Goal: Task Accomplishment & Management: Use online tool/utility

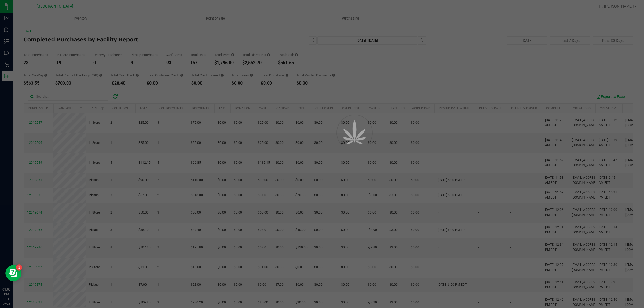
scroll to position [251, 0]
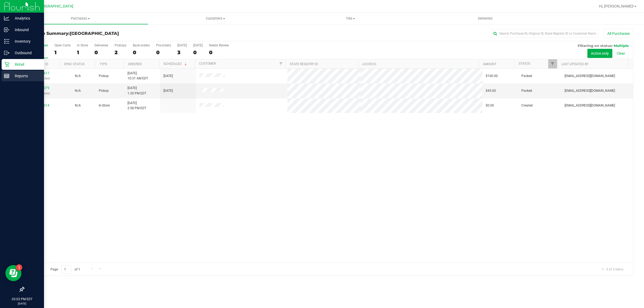
click at [10, 74] on p "Reports" at bounding box center [25, 76] width 32 height 6
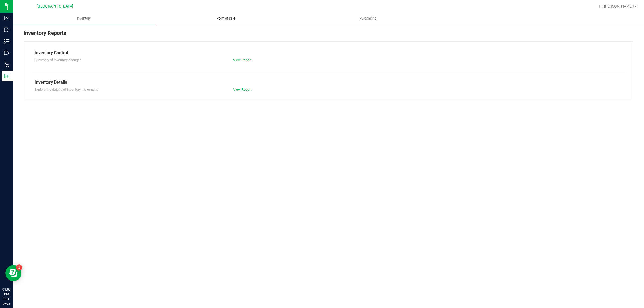
drag, startPoint x: 220, startPoint y: 14, endPoint x: 219, endPoint y: 16, distance: 2.8
click at [220, 14] on uib-tab-heading "Point of Sale" at bounding box center [225, 18] width 141 height 11
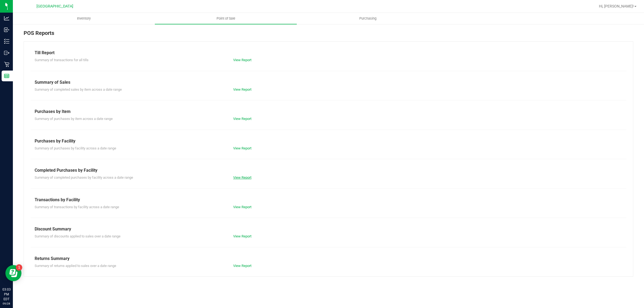
click at [244, 177] on link "View Report" at bounding box center [242, 178] width 18 height 4
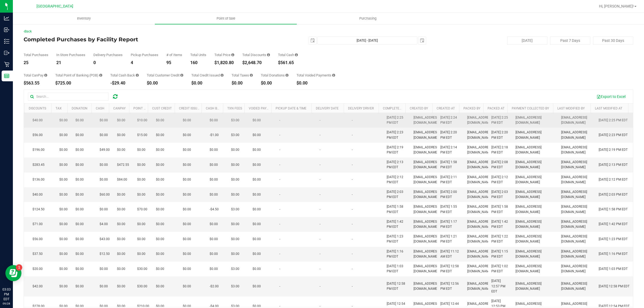
drag, startPoint x: 399, startPoint y: 224, endPoint x: 349, endPoint y: 129, distance: 107.1
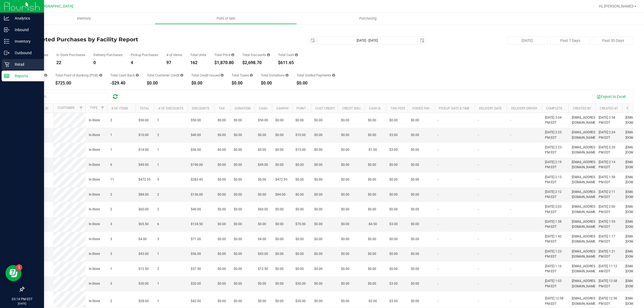
click at [9, 63] on icon at bounding box center [6, 64] width 5 height 5
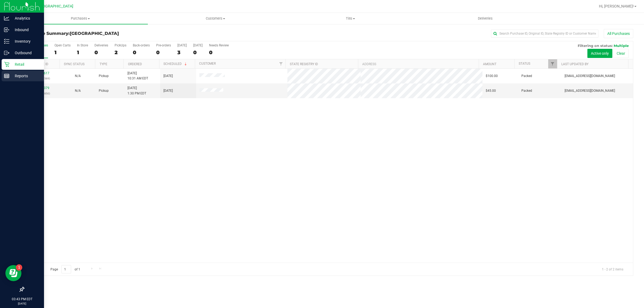
click at [4, 73] on div "Reports" at bounding box center [23, 76] width 42 height 11
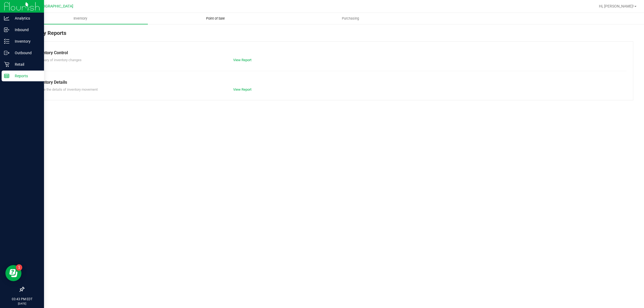
click at [206, 16] on span "Point of Sale" at bounding box center [215, 18] width 33 height 5
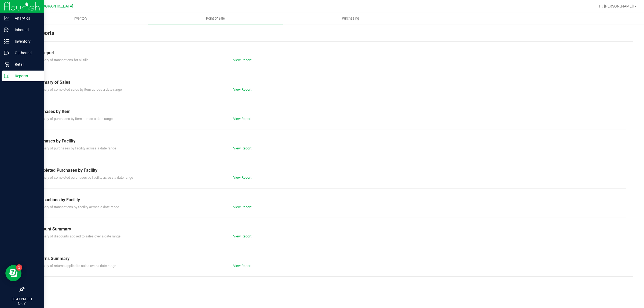
click at [252, 179] on div "View Report" at bounding box center [278, 177] width 99 height 5
drag, startPoint x: 252, startPoint y: 179, endPoint x: 249, endPoint y: 175, distance: 5.3
click at [250, 178] on div "View Report" at bounding box center [278, 177] width 99 height 5
click at [249, 176] on link "View Report" at bounding box center [242, 178] width 18 height 4
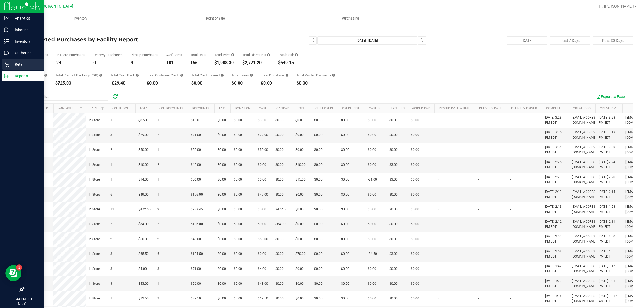
click at [12, 66] on p "Retail" at bounding box center [25, 64] width 32 height 6
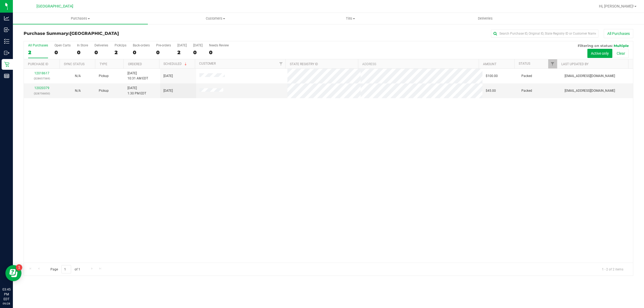
click at [256, 34] on div "All Purchases" at bounding box center [430, 33] width 407 height 9
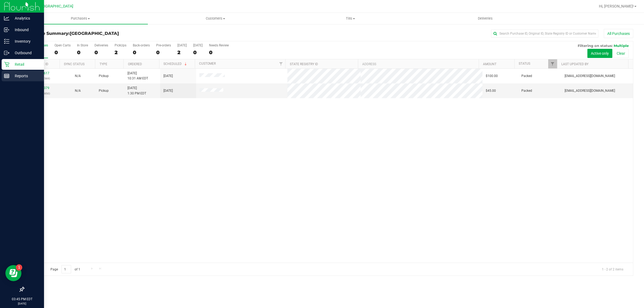
click at [10, 78] on p "Reports" at bounding box center [25, 76] width 32 height 6
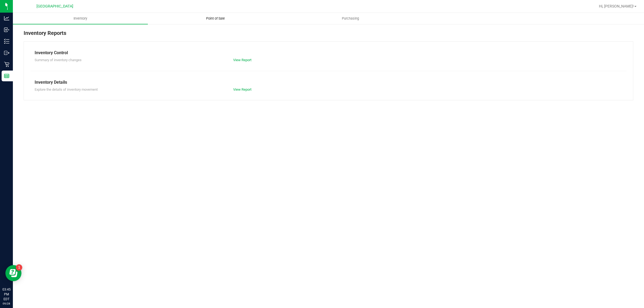
click at [212, 18] on span "Point of Sale" at bounding box center [215, 18] width 33 height 5
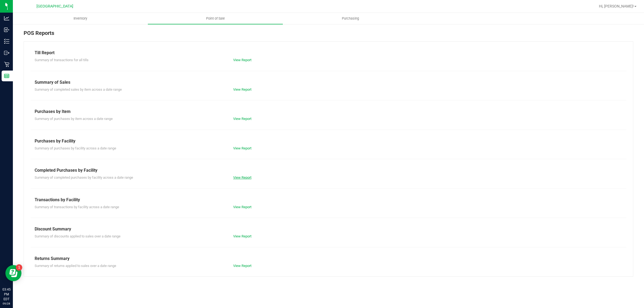
click at [242, 179] on link "View Report" at bounding box center [242, 178] width 18 height 4
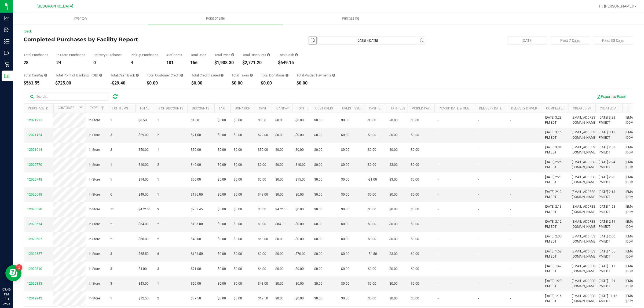
click at [310, 39] on span "select" at bounding box center [312, 40] width 4 height 4
click at [357, 97] on link "27" at bounding box center [357, 95] width 8 height 8
type input "2025-09-27"
click at [421, 42] on span "select" at bounding box center [422, 41] width 8 height 8
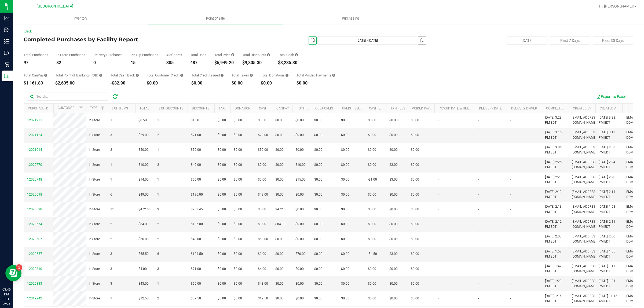
scroll to position [0, 13]
click at [466, 92] on link "27" at bounding box center [467, 94] width 8 height 8
type input "Sep 27, 2025 - Sep 27, 2025"
type input "2025-09-27"
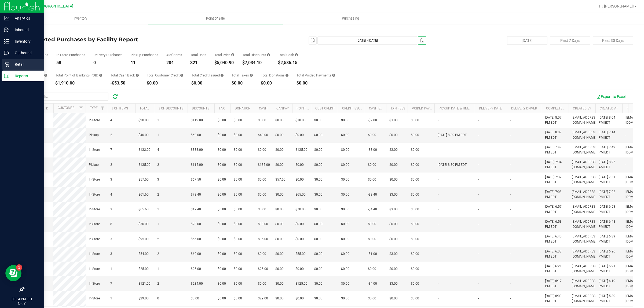
click at [8, 65] on icon at bounding box center [6, 64] width 5 height 5
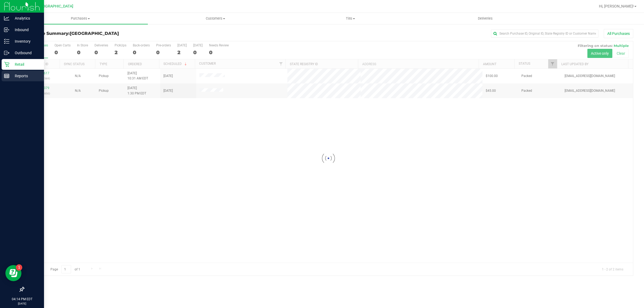
click at [7, 74] on icon at bounding box center [6, 75] width 5 height 5
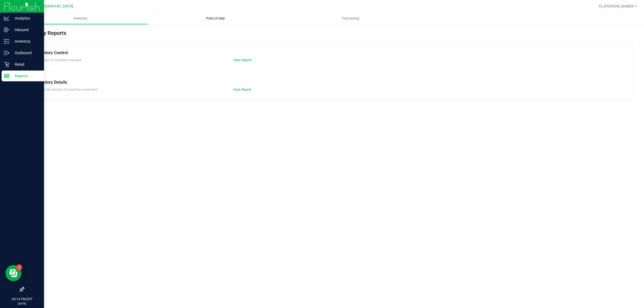
click at [207, 19] on span "Point of Sale" at bounding box center [215, 18] width 33 height 5
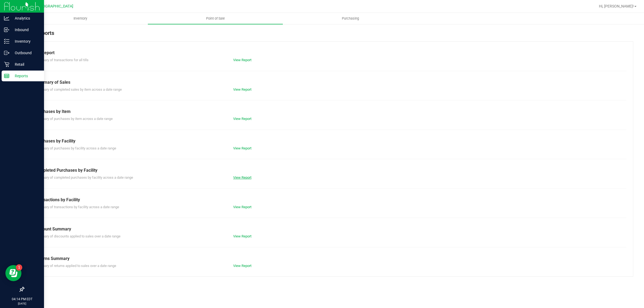
click at [239, 178] on link "View Report" at bounding box center [242, 178] width 18 height 4
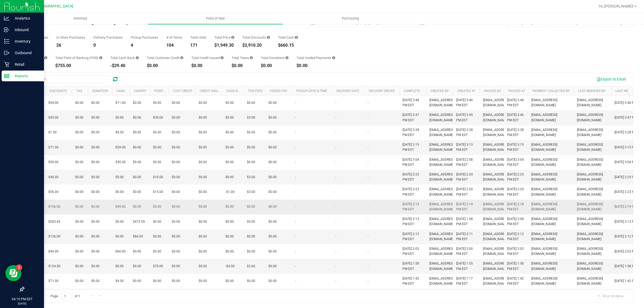
scroll to position [0, 143]
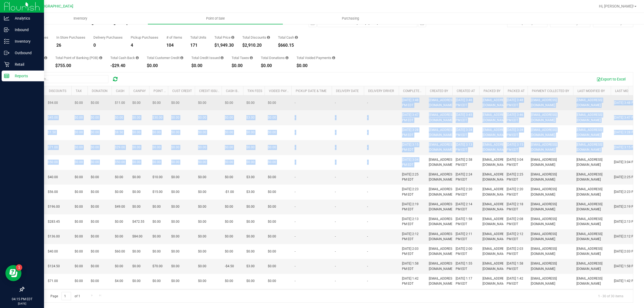
drag, startPoint x: 426, startPoint y: 189, endPoint x: 381, endPoint y: 107, distance: 93.6
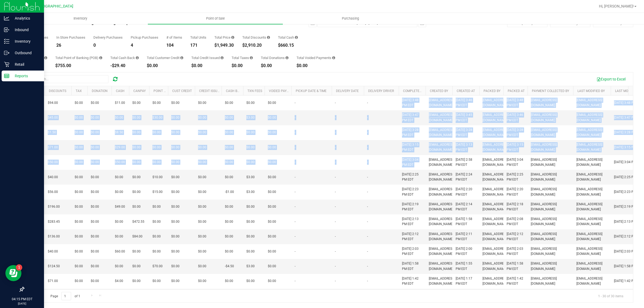
scroll to position [0, 0]
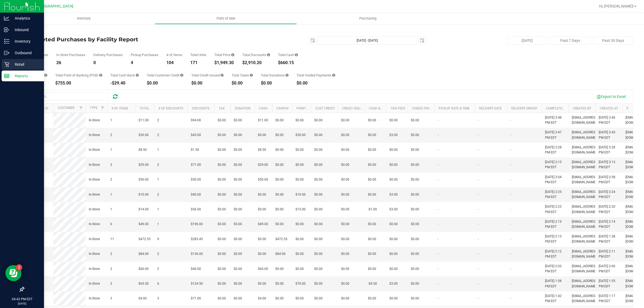
click at [9, 62] on p "Retail" at bounding box center [25, 64] width 32 height 6
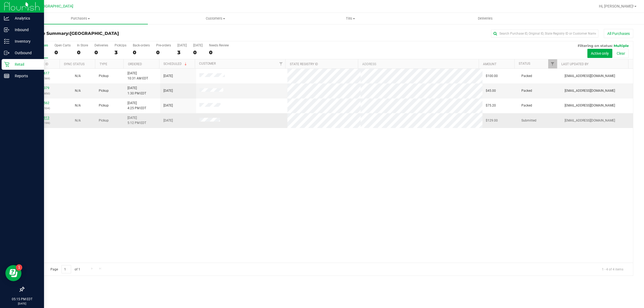
click at [34, 117] on link "12021913" at bounding box center [41, 118] width 15 height 4
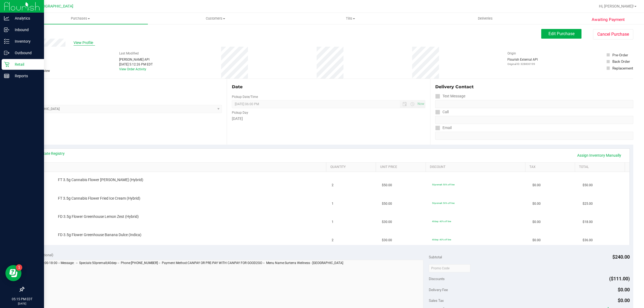
click at [79, 42] on span "View Profile" at bounding box center [84, 43] width 21 height 6
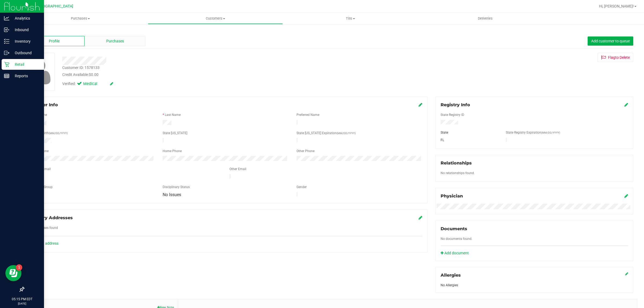
click at [109, 41] on span "Purchases" at bounding box center [115, 41] width 18 height 6
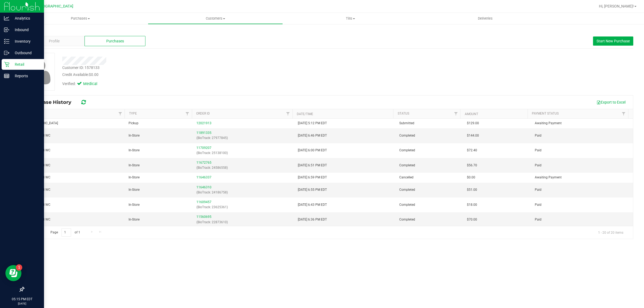
click at [31, 30] on link "Back" at bounding box center [28, 32] width 9 height 4
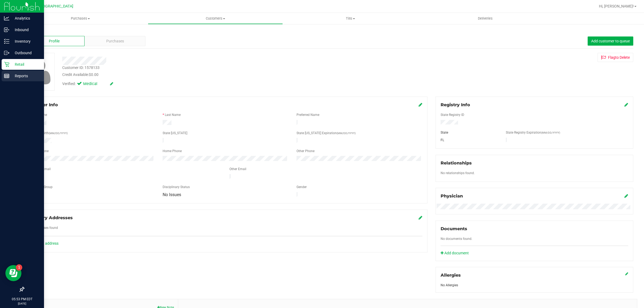
click at [8, 77] on line at bounding box center [8, 76] width 0 height 3
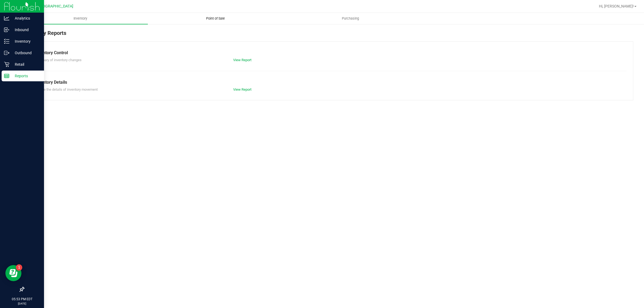
click at [225, 16] on span "Point of Sale" at bounding box center [215, 18] width 33 height 5
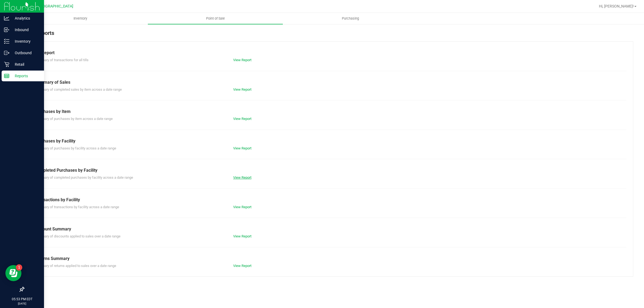
click at [249, 177] on link "View Report" at bounding box center [242, 178] width 18 height 4
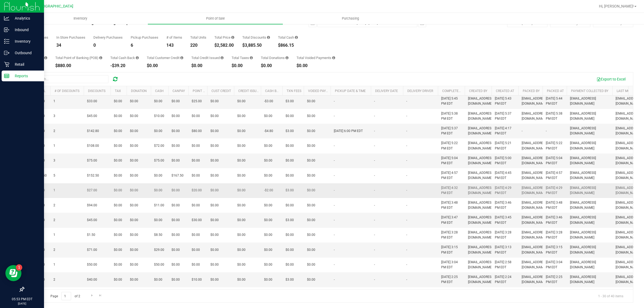
scroll to position [34, 104]
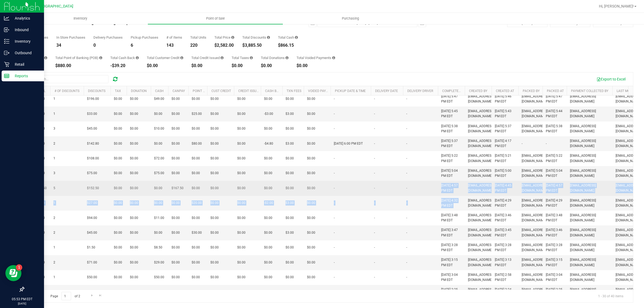
drag, startPoint x: 468, startPoint y: 242, endPoint x: 428, endPoint y: 228, distance: 42.4
click at [428, 228] on tbody "12021913 Pickup 4 $119.00 3 $121.00 $0.00 $0.00 $0.00 $0.00 $119.00 $0.00 $0.00…" at bounding box center [304, 295] width 768 height 466
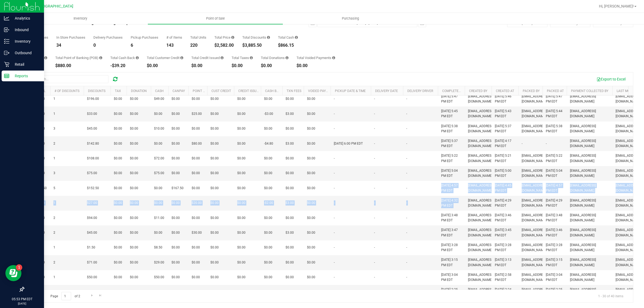
scroll to position [0, 0]
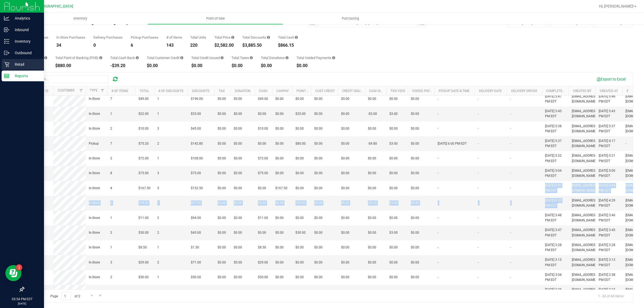
click at [5, 64] on icon at bounding box center [6, 64] width 5 height 5
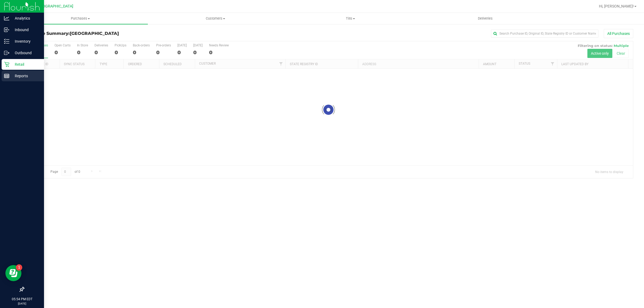
click at [10, 72] on div "Reports" at bounding box center [23, 76] width 42 height 11
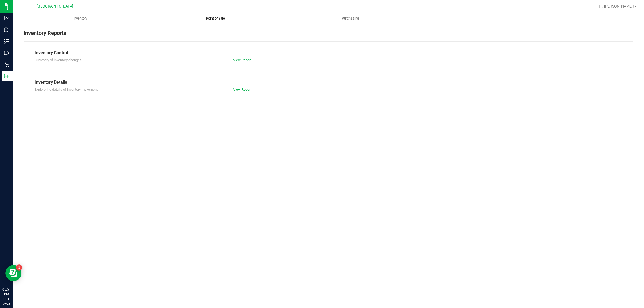
click at [229, 16] on span "Point of Sale" at bounding box center [215, 18] width 33 height 5
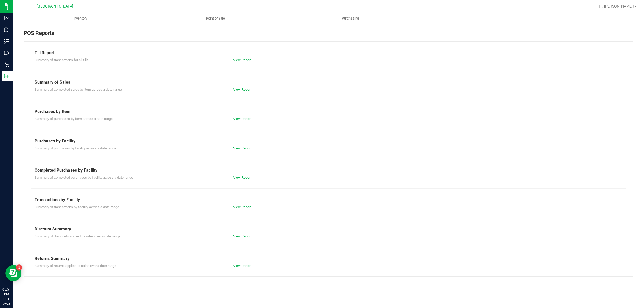
click at [237, 175] on div "Summary of completed purchases by facility across a date range View Report" at bounding box center [329, 177] width 596 height 7
click at [239, 176] on link "View Report" at bounding box center [242, 178] width 18 height 4
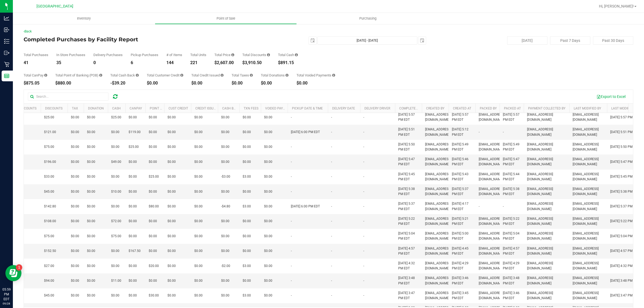
scroll to position [0, 147]
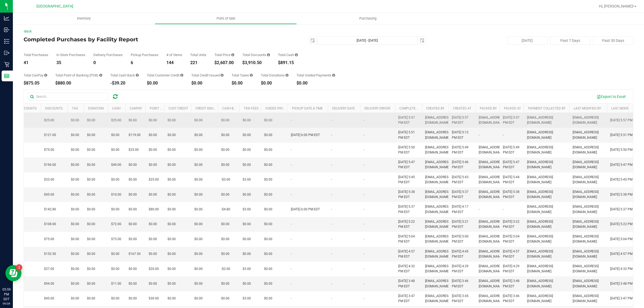
drag, startPoint x: 421, startPoint y: 208, endPoint x: 378, endPoint y: 131, distance: 87.6
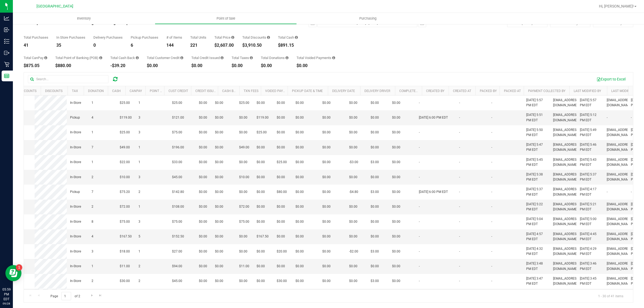
scroll to position [0, 0]
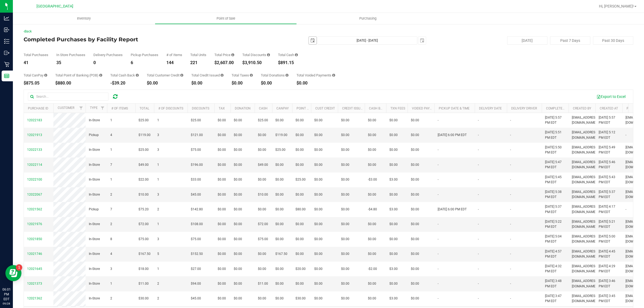
click at [310, 41] on span "select" at bounding box center [312, 40] width 4 height 4
click at [319, 68] on link "1" at bounding box center [318, 70] width 8 height 8
type input "[DATE]"
type input "[DATE] - [DATE]"
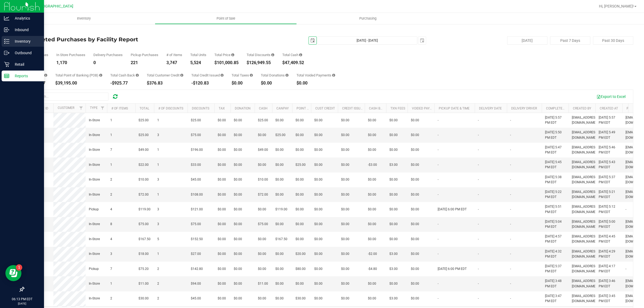
click at [12, 42] on p "Inventory" at bounding box center [25, 41] width 32 height 6
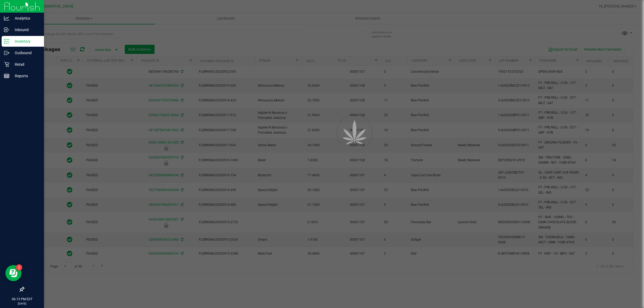
click at [358, 24] on div at bounding box center [322, 154] width 644 height 308
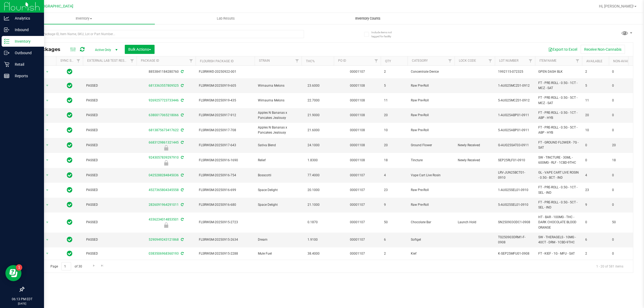
click at [364, 19] on span "Inventory Counts" at bounding box center [368, 18] width 40 height 5
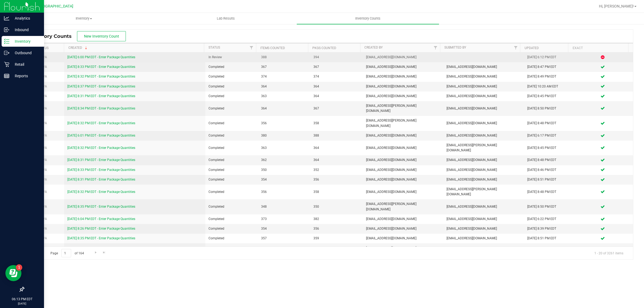
click at [109, 59] on link "[DATE] 6:00 PM EDT - Enter Package Quantities" at bounding box center [101, 57] width 68 height 4
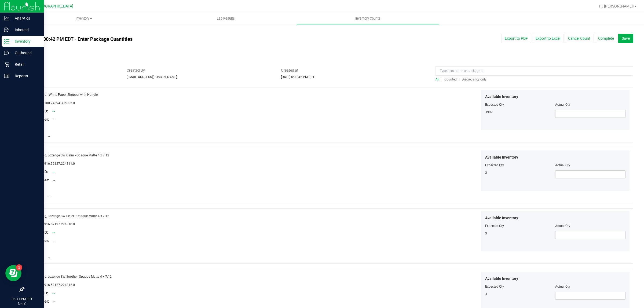
click at [470, 83] on div at bounding box center [329, 84] width 610 height 5
click at [470, 79] on span "Discrepancy only" at bounding box center [474, 80] width 25 height 4
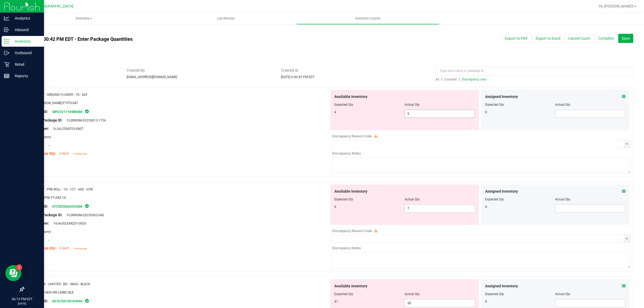
click at [415, 112] on span "5 5" at bounding box center [440, 114] width 70 height 8
click at [415, 112] on input "5" at bounding box center [440, 114] width 70 height 8
type input "4"
click at [277, 149] on div at bounding box center [178, 149] width 301 height 3
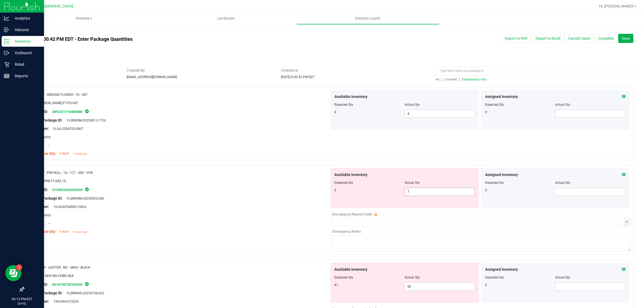
click at [455, 193] on span "7 7" at bounding box center [440, 192] width 70 height 8
click at [455, 193] on input "7" at bounding box center [440, 192] width 70 height 8
type input "6"
click at [255, 165] on div "Name: FT - PRE-ROLL - 1G - 1CT - ARZ - HYB SKU: FLO-PRE-FT-ARZ.1G Package ID: 0…" at bounding box center [329, 209] width 610 height 89
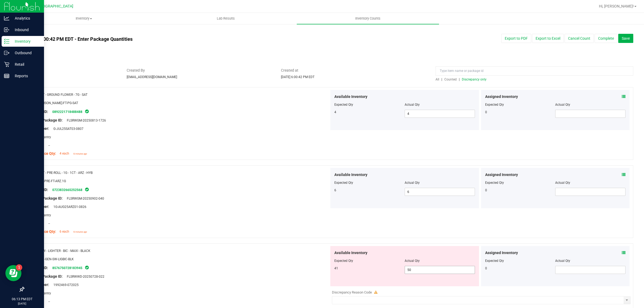
click at [429, 271] on span "50 50" at bounding box center [440, 270] width 70 height 8
click at [429, 271] on input "50" at bounding box center [440, 270] width 70 height 8
type input "41"
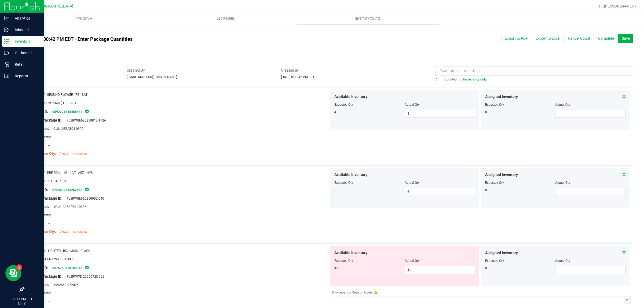
click at [223, 215] on div "Area: Pantry" at bounding box center [178, 215] width 301 height 6
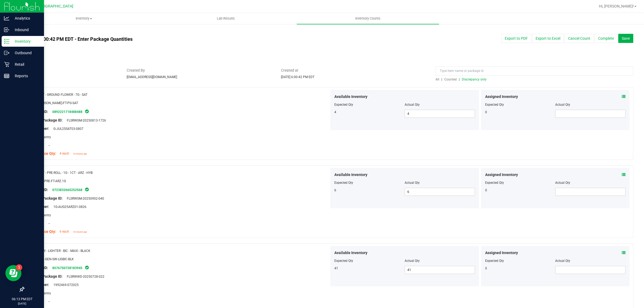
click at [477, 81] on div "All | Counted | Discrepancy only" at bounding box center [535, 79] width 198 height 5
click at [476, 80] on span "Discrepancy only" at bounding box center [474, 80] width 25 height 4
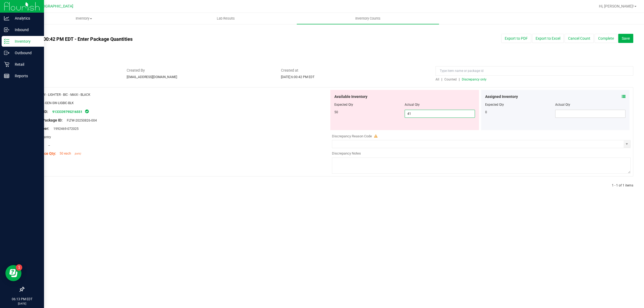
click at [429, 112] on span "41 41" at bounding box center [440, 114] width 70 height 8
click at [429, 112] on input "41" at bounding box center [440, 114] width 70 height 8
type input "50"
click at [280, 116] on div at bounding box center [178, 116] width 301 height 3
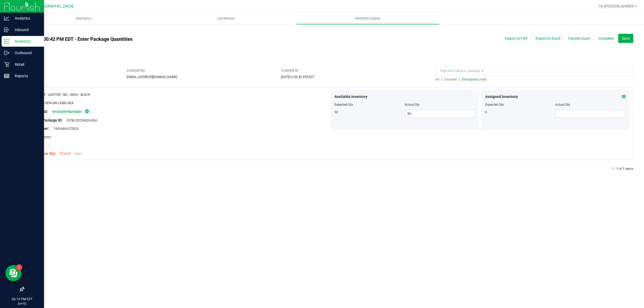
click at [478, 80] on span "Discrepancy only" at bounding box center [474, 80] width 25 height 4
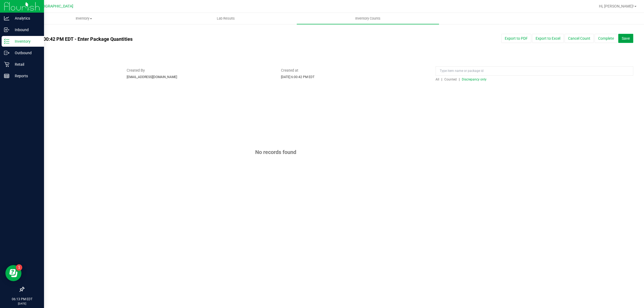
click at [625, 35] on button "Save" at bounding box center [625, 38] width 15 height 9
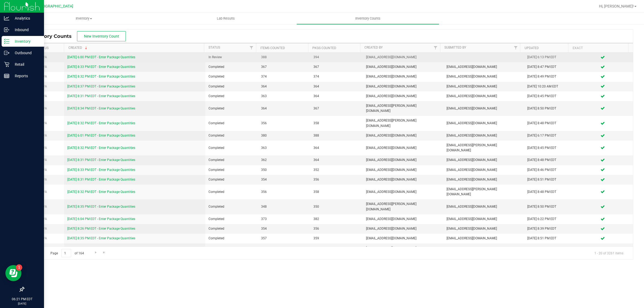
click at [80, 59] on link "[DATE] 6:00 PM EDT - Enter Package Quantities" at bounding box center [101, 57] width 68 height 4
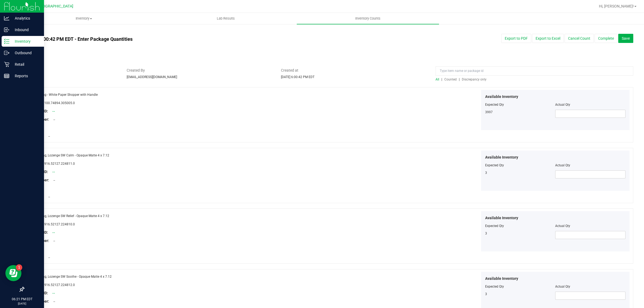
click at [464, 80] on span "Discrepancy only" at bounding box center [474, 80] width 25 height 4
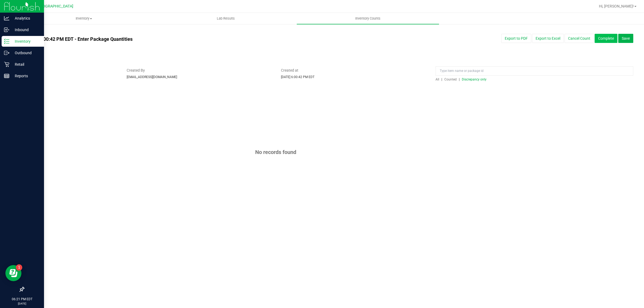
click at [607, 40] on button "Complete" at bounding box center [606, 38] width 23 height 9
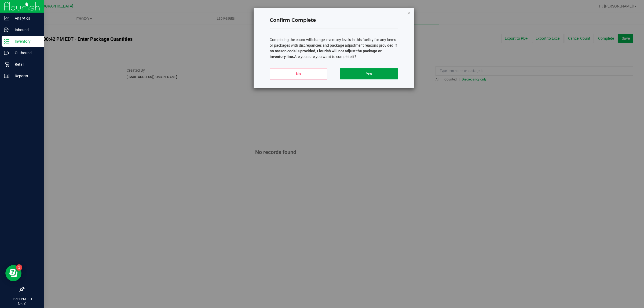
click at [391, 72] on button "Yes" at bounding box center [369, 73] width 58 height 11
